Goal: Task Accomplishment & Management: Manage account settings

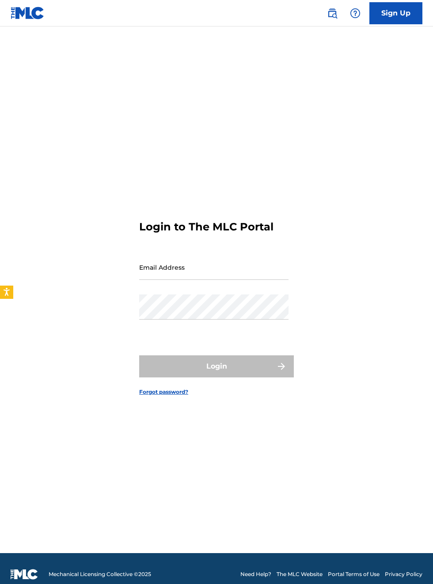
click at [190, 280] on input "Email Address" at bounding box center [213, 267] width 149 height 25
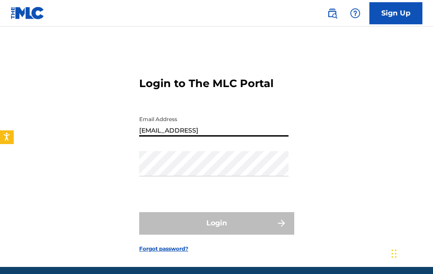
type input "[EMAIL_ADDRESS][DOMAIN_NAME]"
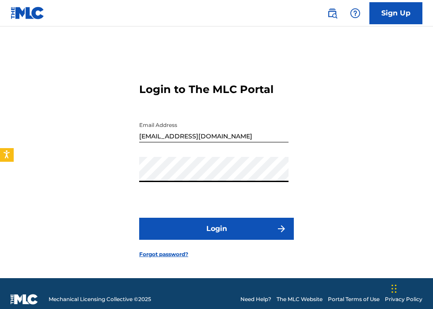
click at [250, 240] on button "Login" at bounding box center [216, 229] width 154 height 22
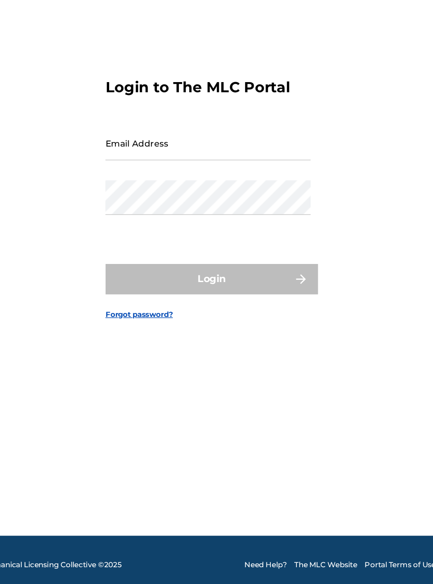
scroll to position [5, 0]
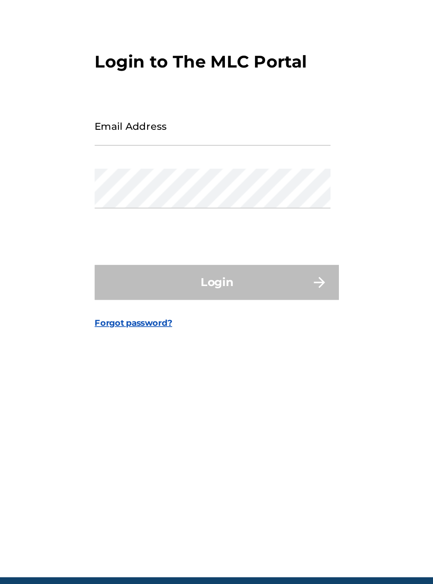
click at [164, 275] on input "Email Address" at bounding box center [213, 262] width 149 height 25
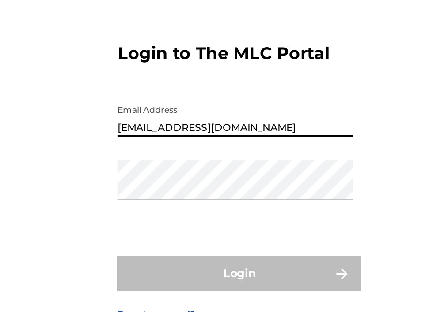
scroll to position [56, 0]
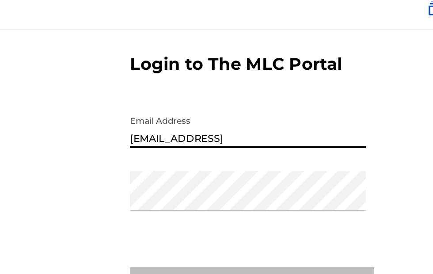
type input "[EMAIL_ADDRESS][DOMAIN_NAME]"
click at [300, 111] on div "Login to The MLC Portal Email Address bobbyhamilton672@gmail.com Password Login…" at bounding box center [216, 122] width 433 height 218
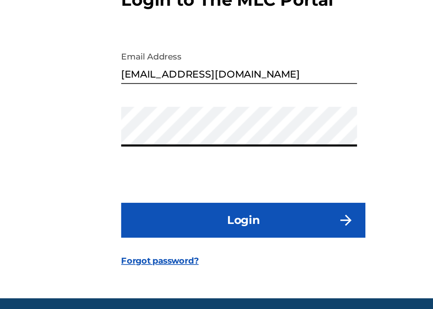
scroll to position [56, 0]
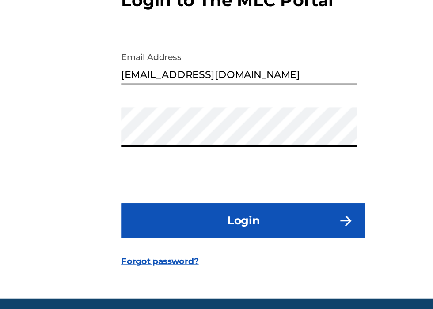
click at [232, 207] on button "Login" at bounding box center [216, 218] width 154 height 22
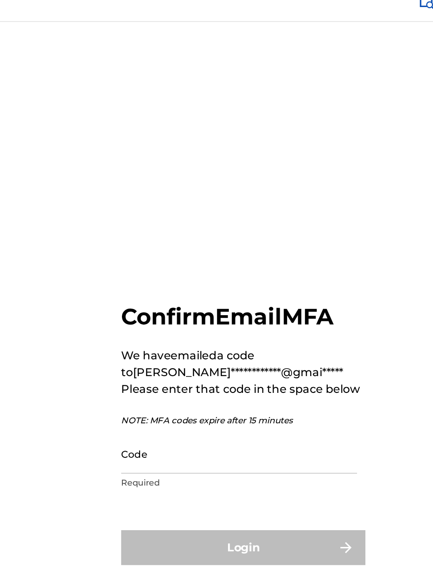
scroll to position [0, 0]
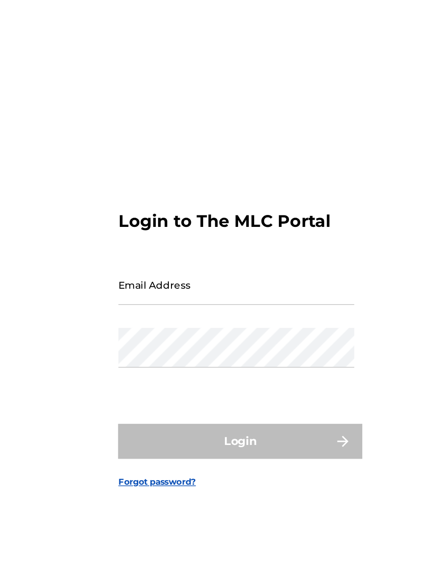
click at [170, 280] on input "Email Address" at bounding box center [213, 267] width 149 height 25
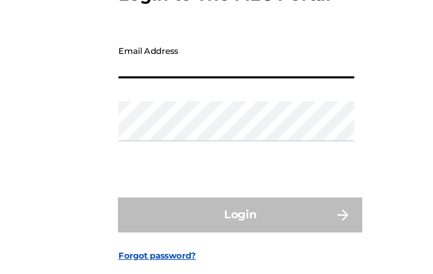
type input "[EMAIL_ADDRESS][DOMAIN_NAME]"
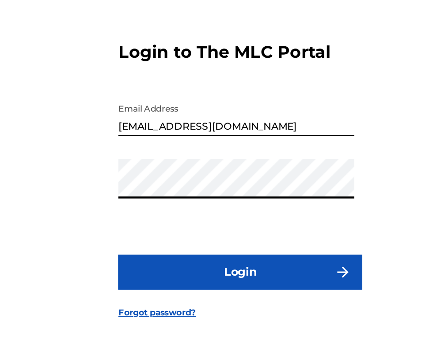
click at [226, 260] on button "Login" at bounding box center [216, 248] width 154 height 22
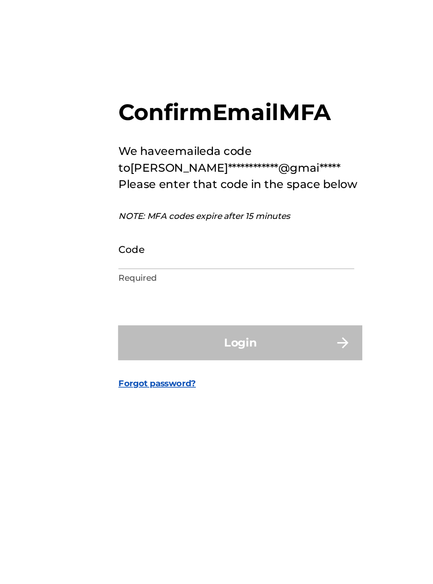
click at [175, 376] on form "**********" at bounding box center [216, 301] width 154 height 504
click at [169, 324] on input "Code" at bounding box center [213, 311] width 149 height 25
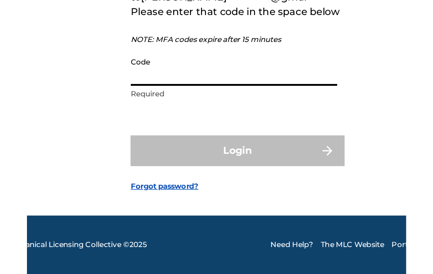
scroll to position [53, 0]
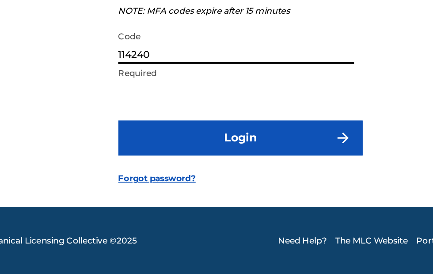
type input "114240"
click at [232, 198] on button "Login" at bounding box center [216, 188] width 154 height 22
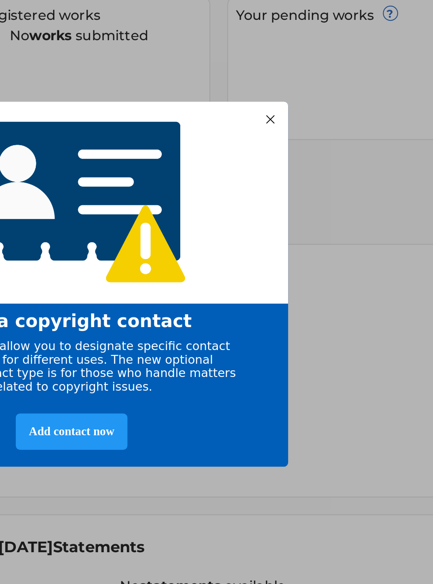
scroll to position [167, 184]
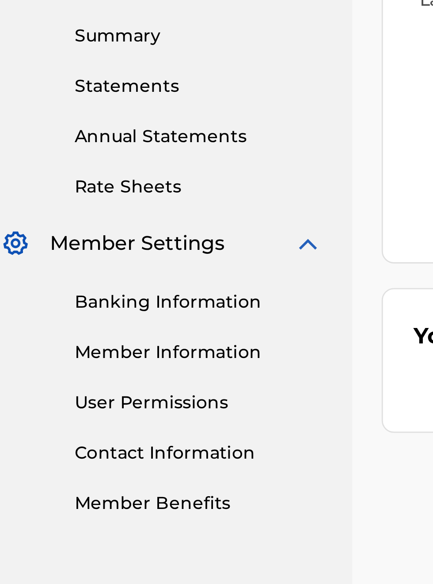
click at [85, 418] on link "Banking Information" at bounding box center [81, 417] width 89 height 9
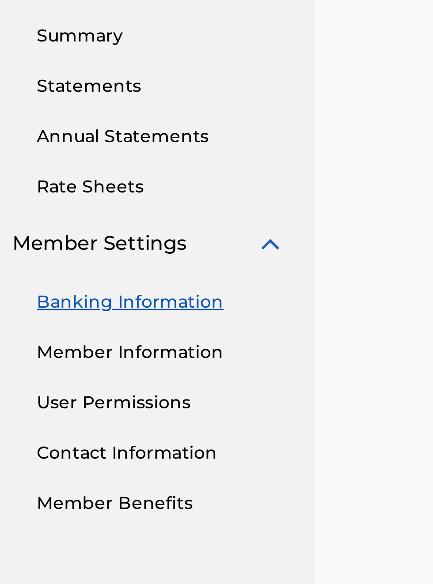
click at [81, 419] on link "Banking Information" at bounding box center [81, 417] width 89 height 9
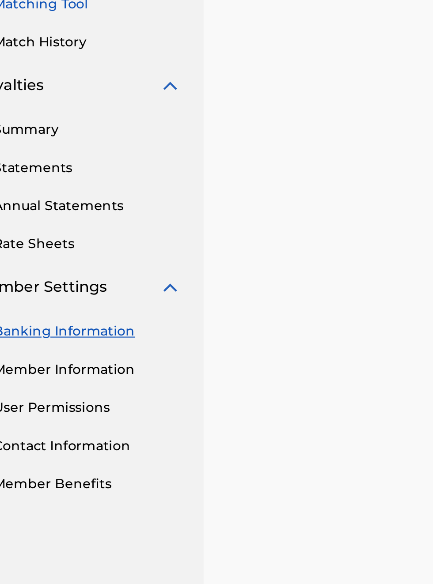
click at [93, 367] on link "Banking Information" at bounding box center [81, 364] width 89 height 9
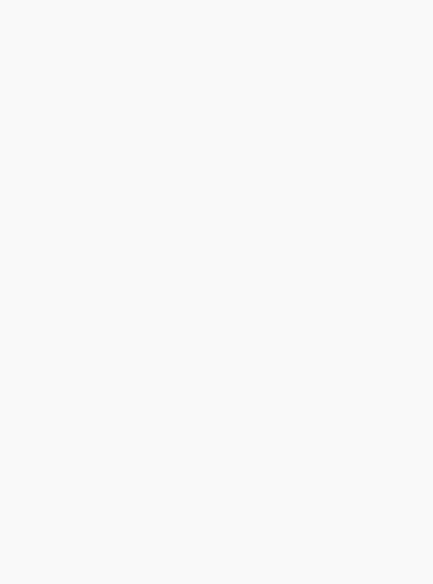
scroll to position [192, 275]
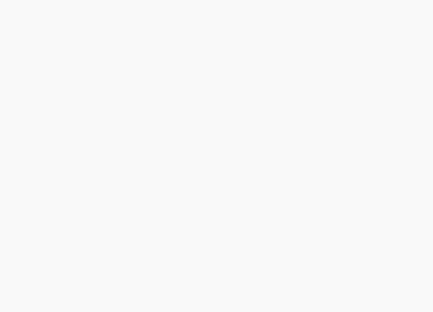
click at [403, 155] on div "Payee: BOBBY HAMILTON MUSIC" at bounding box center [284, 150] width 275 height 1061
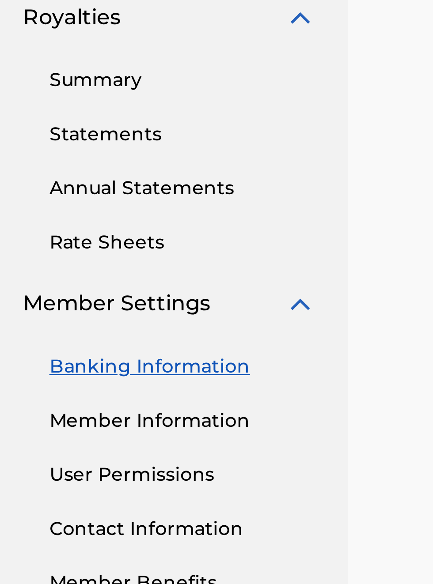
scroll to position [294, 16]
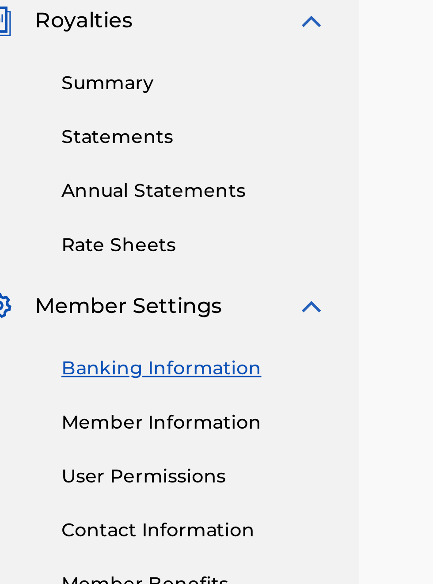
click at [89, 431] on link "Member Information" at bounding box center [81, 435] width 89 height 9
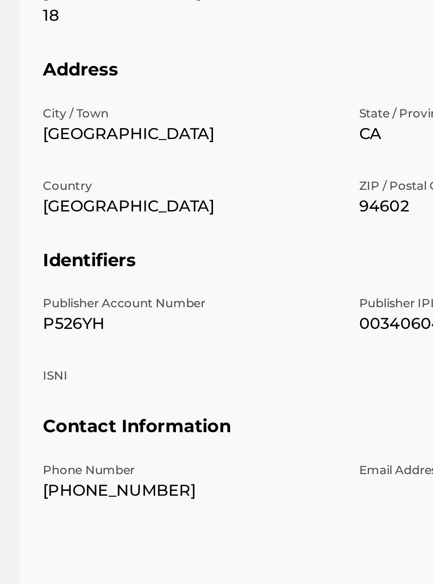
scroll to position [215, 128]
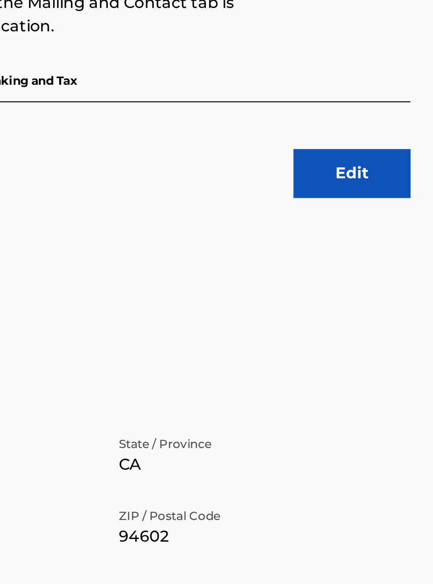
click at [399, 152] on button "Edit" at bounding box center [395, 157] width 53 height 22
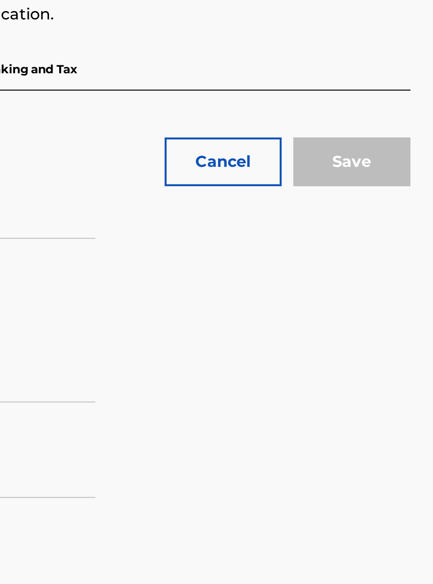
type input "[PERSON_NAME] MUSIC"
type input "[STREET_ADDRESS]"
type input "18"
type input "[GEOGRAPHIC_DATA]"
type input "94602"
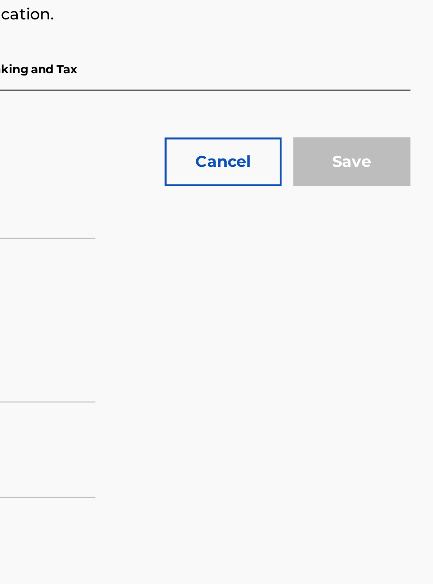
type input "P526YH"
type input "00340604990"
type input "510"
type input "4247807"
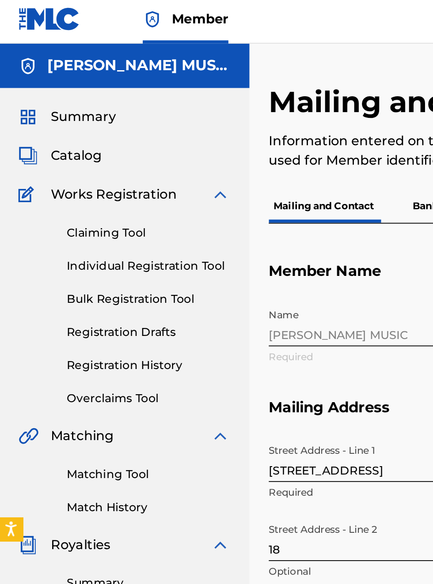
click at [118, 39] on h5 "[PERSON_NAME] MUSIC" at bounding box center [76, 39] width 100 height 10
click at [58, 41] on h5 "[PERSON_NAME] MUSIC" at bounding box center [76, 39] width 100 height 10
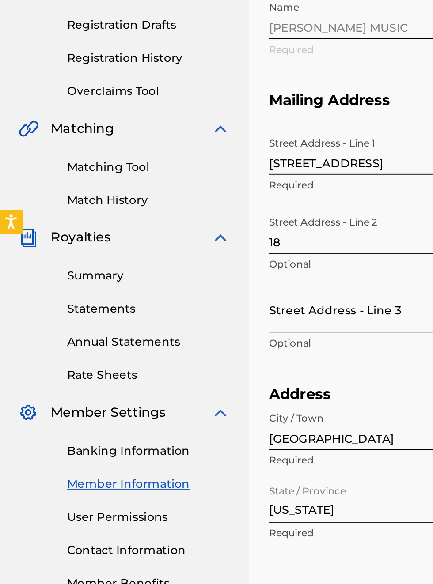
click at [90, 421] on link "Banking Information" at bounding box center [81, 417] width 89 height 9
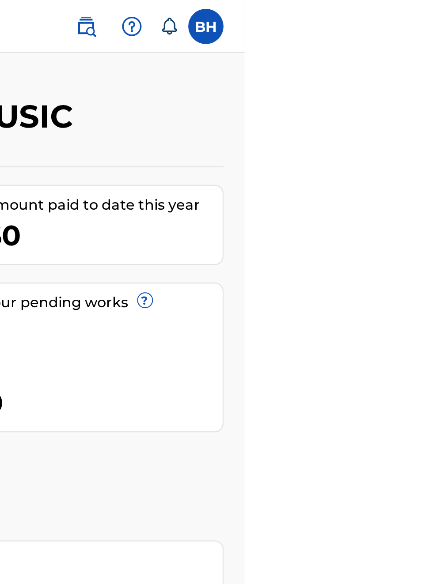
scroll to position [0, 310]
click at [362, 15] on link at bounding box center [353, 13] width 18 height 18
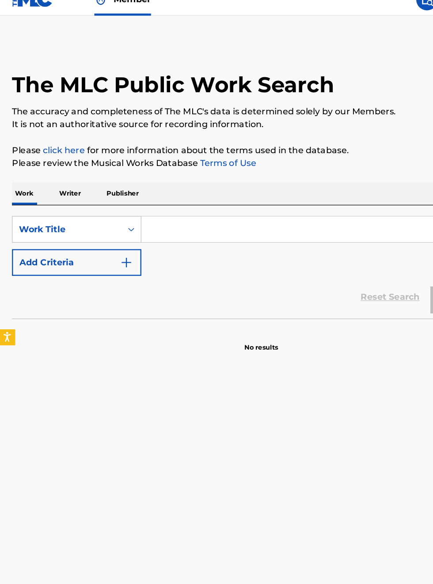
scroll to position [13, 0]
click at [71, 142] on link "click here" at bounding box center [53, 137] width 34 height 8
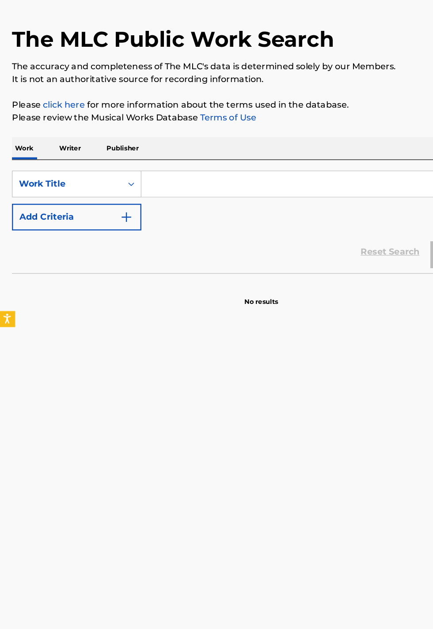
scroll to position [51, 0]
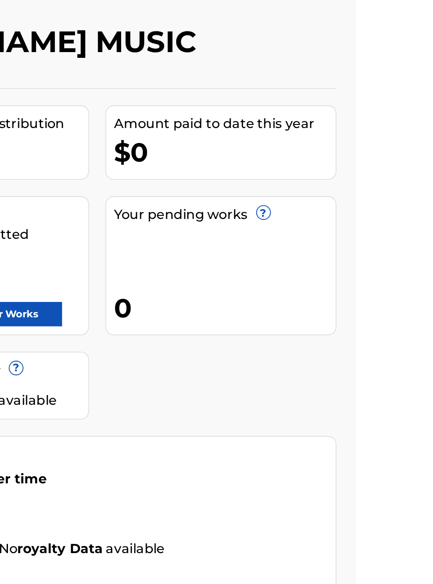
click at [189, 64] on h2 "[PERSON_NAME] MUSIC" at bounding box center [248, 59] width 203 height 20
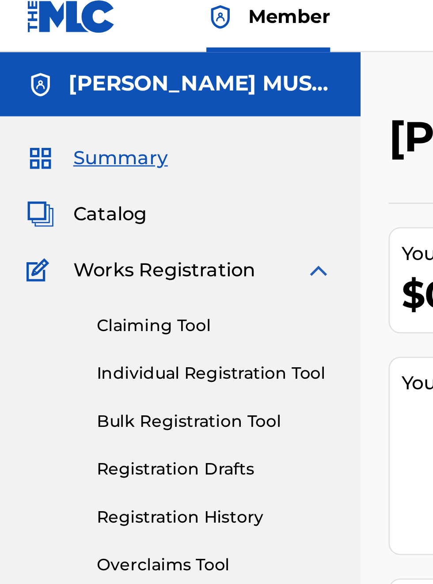
scroll to position [7, 0]
click at [18, 38] on img at bounding box center [16, 39] width 11 height 11
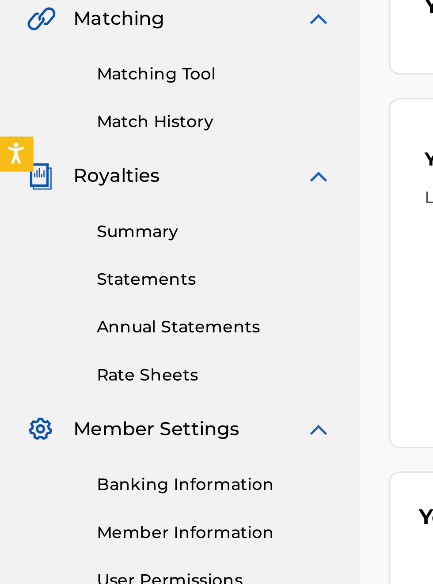
scroll to position [234, 0]
click at [47, 300] on span "Royalties" at bounding box center [44, 300] width 33 height 11
click at [60, 323] on link "Summary" at bounding box center [81, 321] width 89 height 9
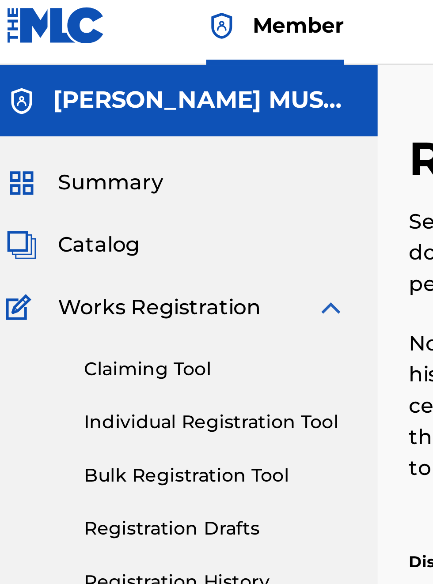
click at [19, 40] on img at bounding box center [16, 39] width 11 height 11
click at [112, 14] on span "Member" at bounding box center [109, 13] width 31 height 10
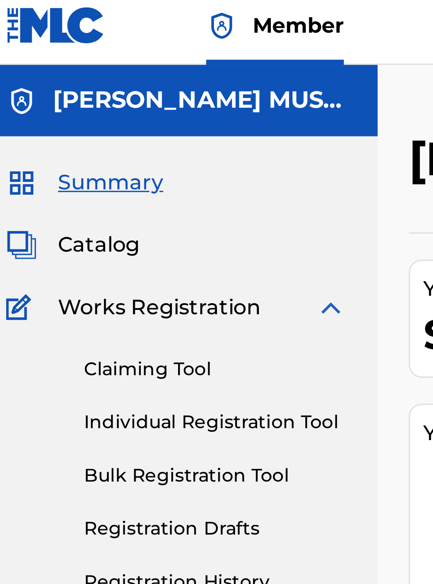
click at [32, 15] on img at bounding box center [28, 13] width 34 height 13
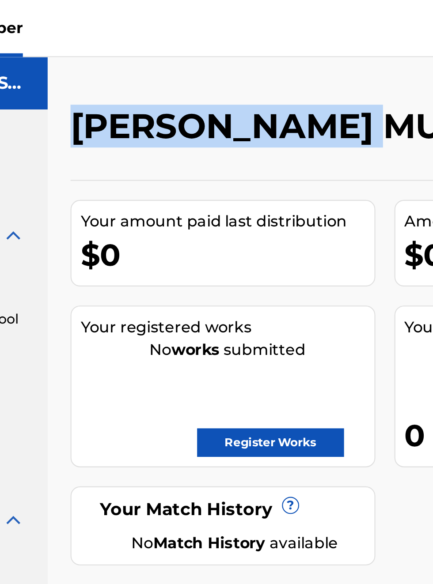
click at [215, 68] on h2 "[PERSON_NAME] MUSIC" at bounding box center [248, 59] width 203 height 20
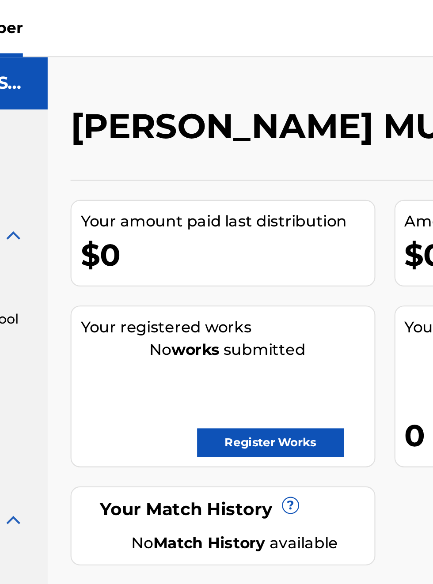
click at [211, 68] on h2 "[PERSON_NAME] MUSIC" at bounding box center [248, 59] width 203 height 20
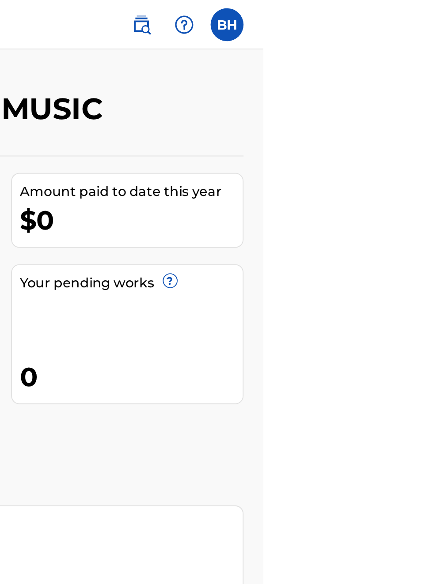
click at [422, 15] on label at bounding box center [413, 13] width 18 height 18
click at [413, 13] on input "BH Bobby Hamilton bobbyhamilton672@gmail.com Profile Log out" at bounding box center [413, 13] width 0 height 0
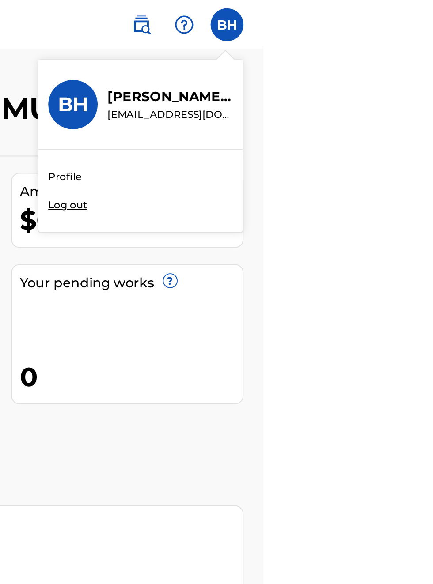
click at [427, 94] on div "Member BH BH Bobby Hamilton bobbyhamilton672@gmail.com Profile Log out BOBBY HA…" at bounding box center [216, 292] width 433 height 584
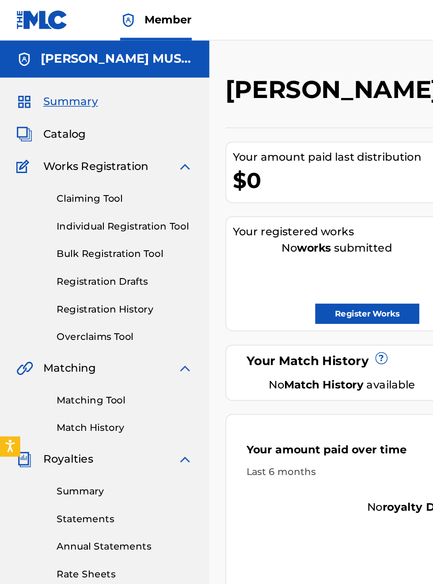
click at [114, 41] on h5 "[PERSON_NAME] MUSIC" at bounding box center [76, 39] width 100 height 10
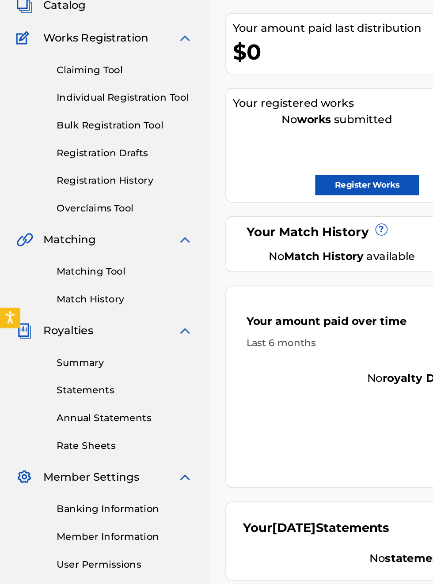
scroll to position [84, 0]
click at [53, 244] on span "Matching" at bounding box center [45, 241] width 34 height 11
click at [79, 262] on link "Matching Tool" at bounding box center [81, 261] width 89 height 9
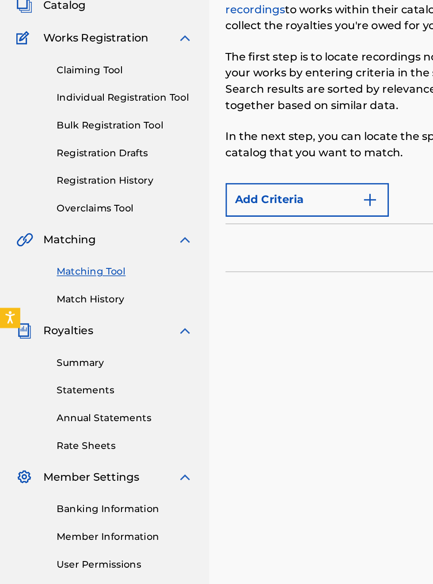
click at [71, 264] on link "Matching Tool" at bounding box center [81, 261] width 89 height 9
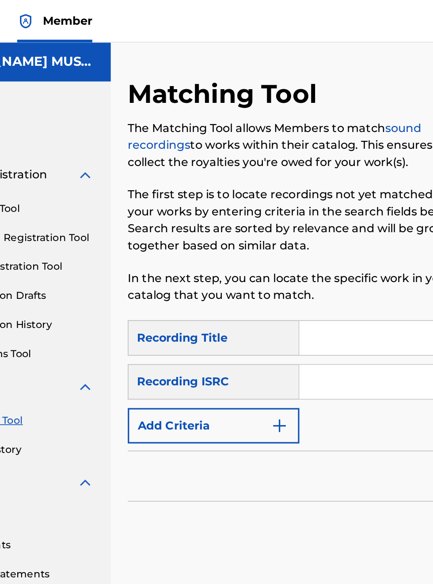
scroll to position [0, 68]
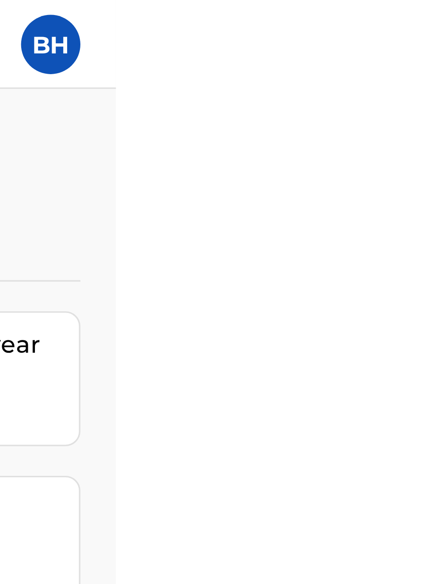
scroll to position [0, 398]
click at [395, 14] on img at bounding box center [390, 13] width 11 height 11
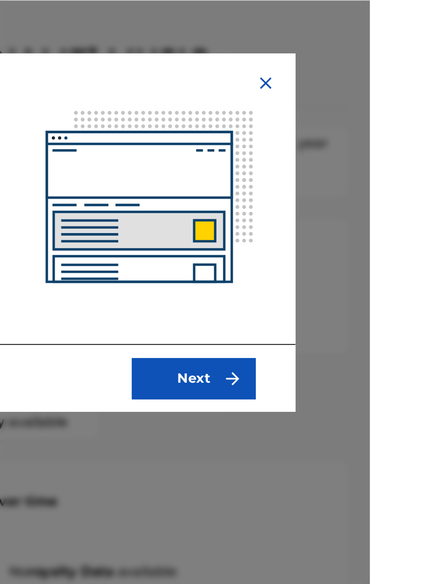
scroll to position [26, 235]
click at [365, 231] on img "submit" at bounding box center [359, 228] width 11 height 11
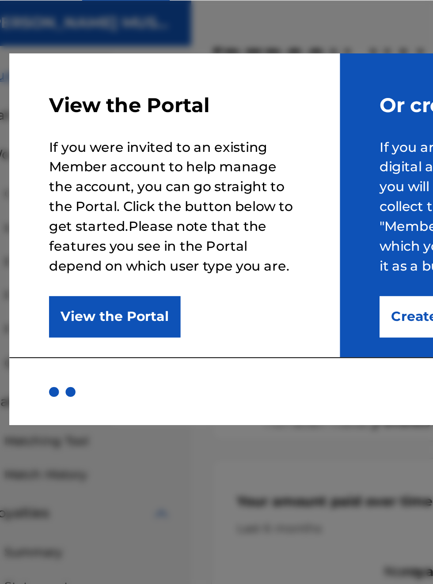
scroll to position [26, 38]
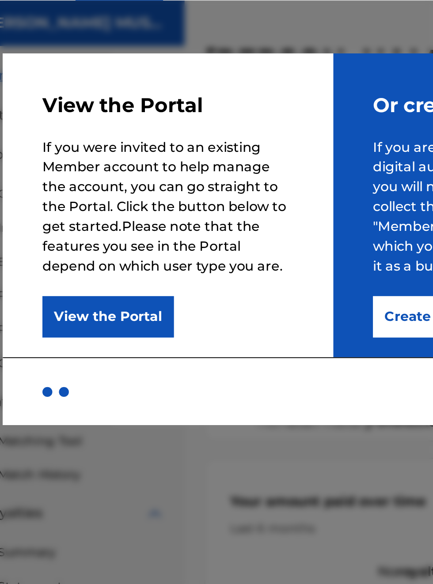
click at [131, 199] on button "View the Portal" at bounding box center [96, 195] width 70 height 22
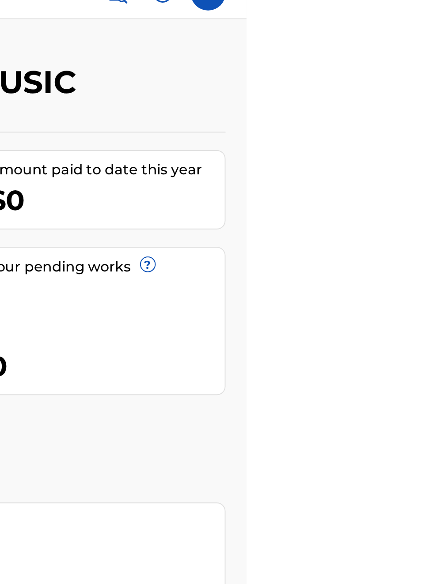
scroll to position [17, 308]
click at [277, 230] on div "Your Match History ?" at bounding box center [218, 236] width 118 height 12
click at [289, 239] on div "Your Match History ? No Match History available" at bounding box center [217, 244] width 141 height 37
click at [253, 231] on span "?" at bounding box center [249, 234] width 7 height 7
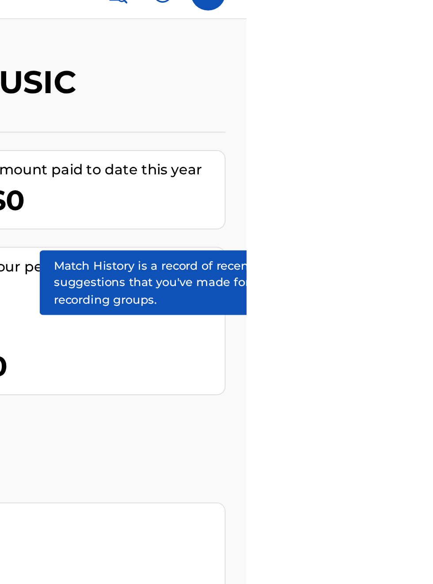
click at [289, 240] on div "Your Match History ? No Match History available" at bounding box center [217, 244] width 141 height 37
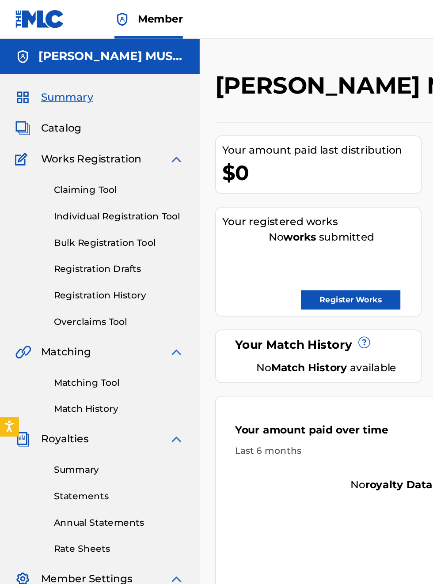
scroll to position [0, 0]
click at [117, 16] on span "Member" at bounding box center [109, 13] width 31 height 10
click at [115, 34] on h5 "[PERSON_NAME] MUSIC" at bounding box center [76, 39] width 100 height 10
click at [77, 47] on div "[PERSON_NAME] MUSIC" at bounding box center [68, 38] width 137 height 24
click at [61, 47] on div "[PERSON_NAME] MUSIC" at bounding box center [68, 38] width 137 height 24
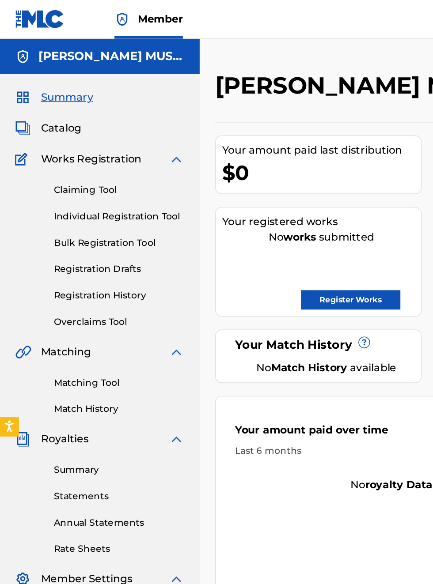
click at [22, 45] on div "[PERSON_NAME] MUSIC" at bounding box center [68, 38] width 137 height 24
click at [292, 399] on div "BOBBY HAMILTON MUSIC Your amount paid last distribution $0 Amount paid to date …" at bounding box center [285, 295] width 296 height 493
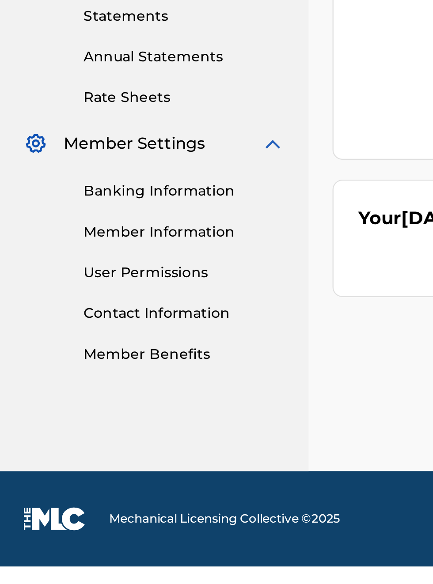
scroll to position [333, 0]
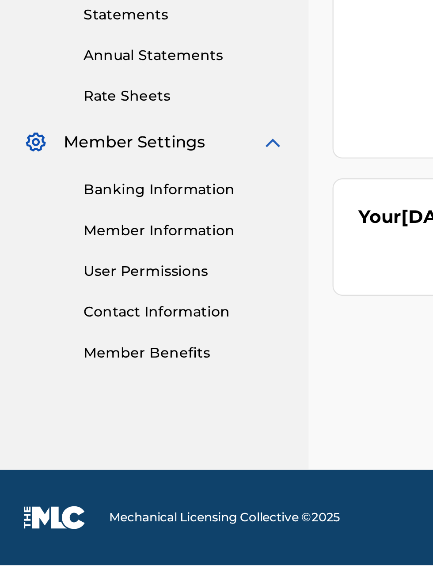
click at [75, 492] on link "Member Benefits" at bounding box center [81, 489] width 89 height 9
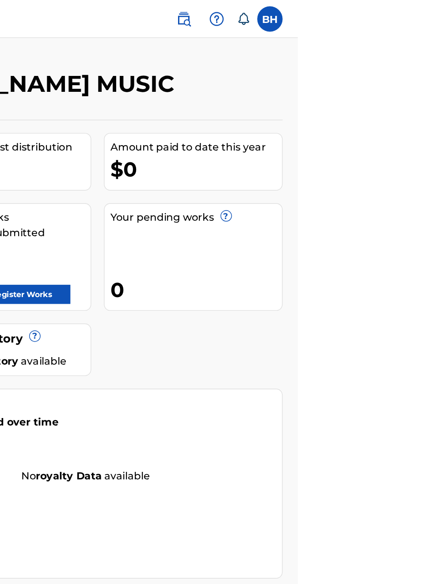
scroll to position [0, 225]
click at [422, 16] on label at bounding box center [413, 13] width 18 height 18
click at [413, 13] on input "BH [PERSON_NAME] [EMAIL_ADDRESS][DOMAIN_NAME] Notification Preferences Profile …" at bounding box center [413, 13] width 0 height 0
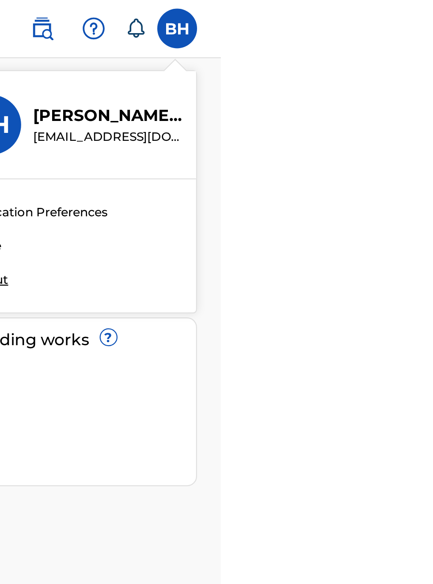
scroll to position [0, 344]
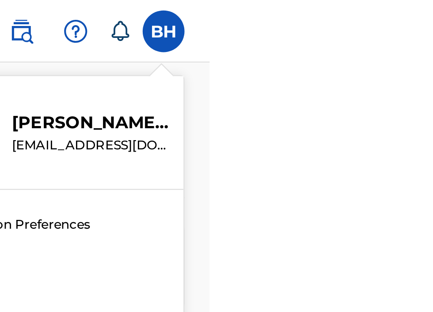
click at [431, 57] on div "Member BH BH [PERSON_NAME] [EMAIL_ADDRESS][DOMAIN_NAME] Notification Preference…" at bounding box center [216, 273] width 433 height 547
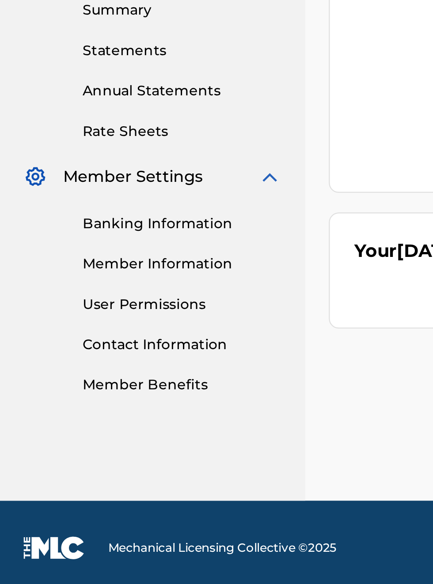
scroll to position [317, 0]
click at [86, 436] on link "Member Information" at bounding box center [81, 435] width 89 height 9
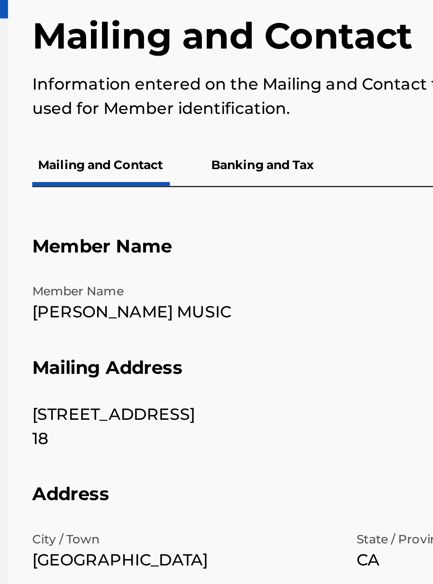
scroll to position [38, 119]
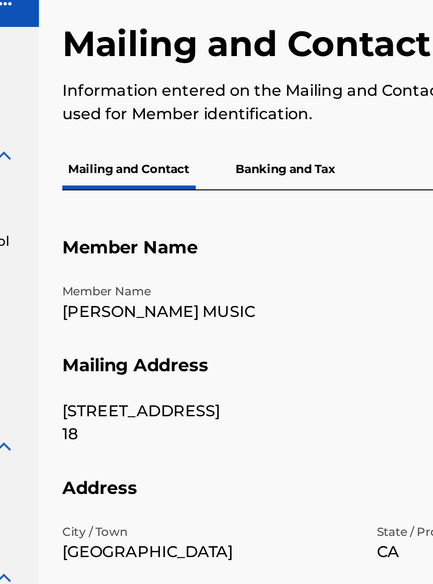
click at [246, 180] on p "[PERSON_NAME] MUSIC" at bounding box center [213, 180] width 132 height 11
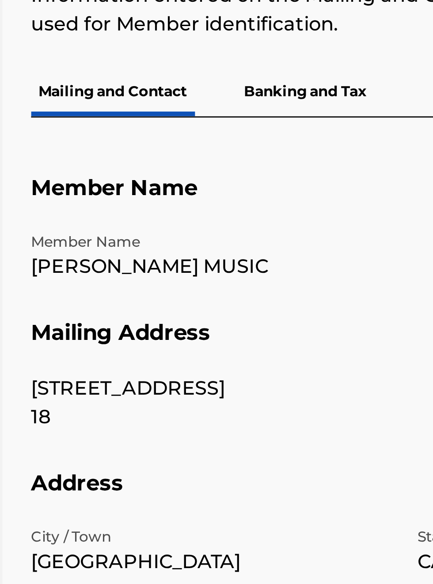
scroll to position [81, 136]
click at [190, 182] on p "[PERSON_NAME] MUSIC" at bounding box center [213, 180] width 132 height 11
click at [249, 175] on p "[PERSON_NAME] MUSIC" at bounding box center [213, 180] width 132 height 11
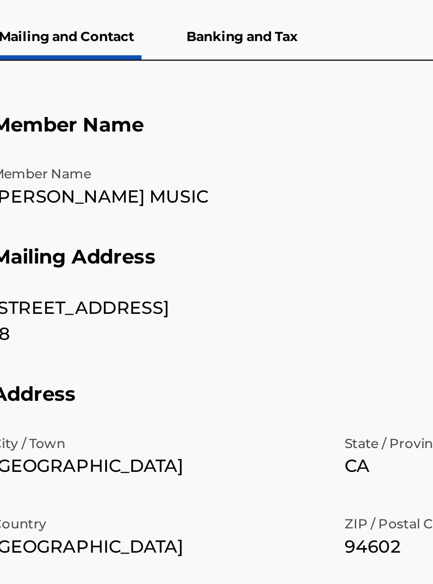
scroll to position [100, 151]
click at [304, 286] on p "CA" at bounding box center [356, 289] width 132 height 11
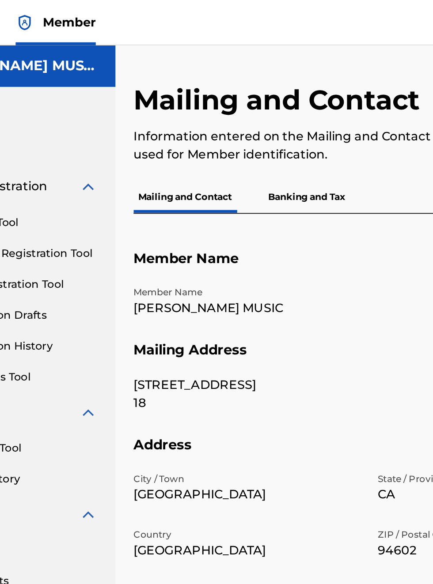
scroll to position [0, 69]
click at [256, 117] on p "Banking and Tax" at bounding box center [248, 115] width 50 height 19
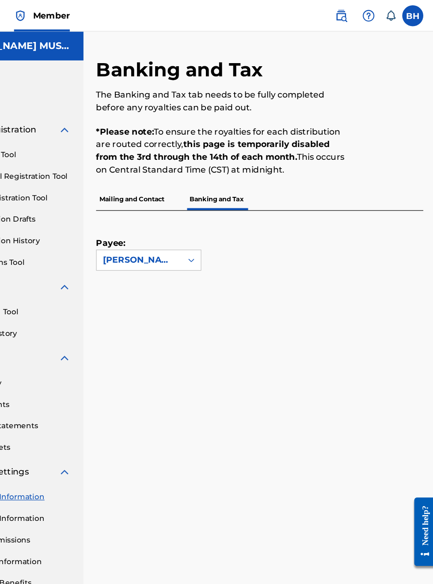
scroll to position [0, 69]
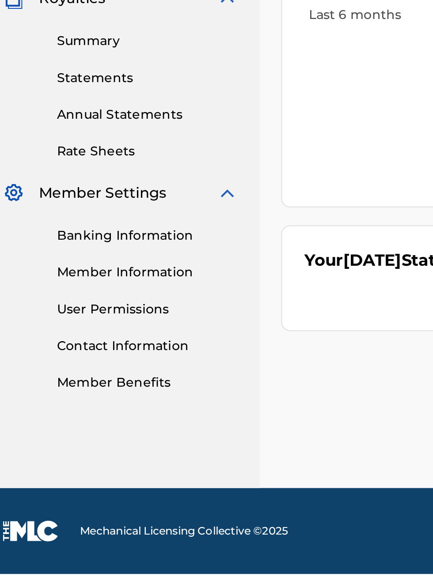
scroll to position [301, 9]
click at [71, 438] on link "Member Information" at bounding box center [81, 435] width 89 height 9
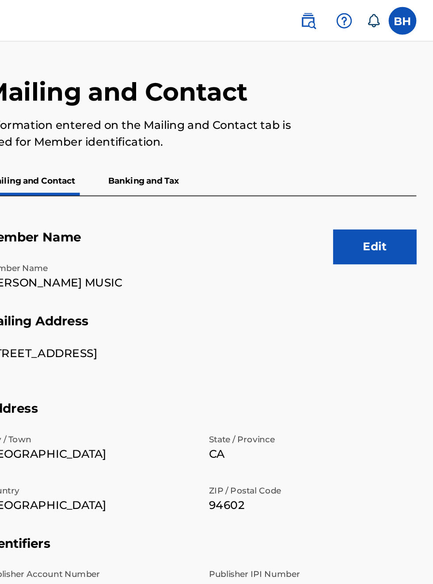
scroll to position [0, 157]
